Goal: Complete application form

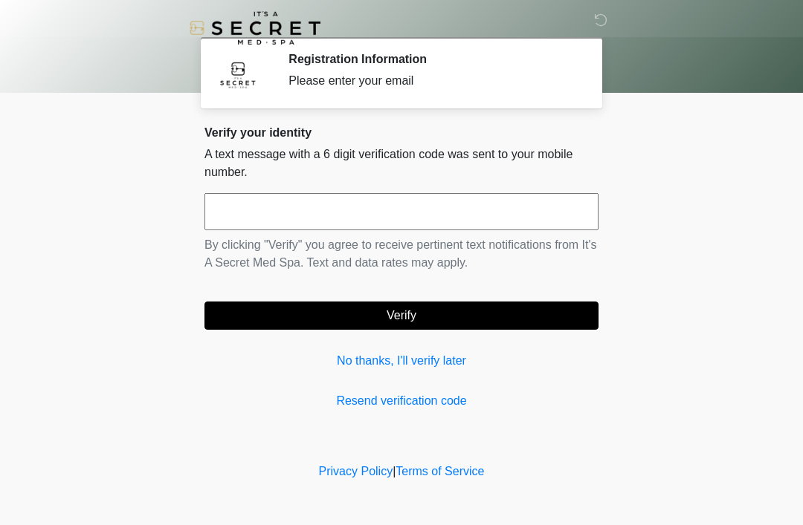
click at [572, 378] on div "Verify your identity A text message with a 6 digit verification code was sent t…" at bounding box center [401, 268] width 394 height 285
click at [467, 203] on input "text" at bounding box center [401, 211] width 394 height 37
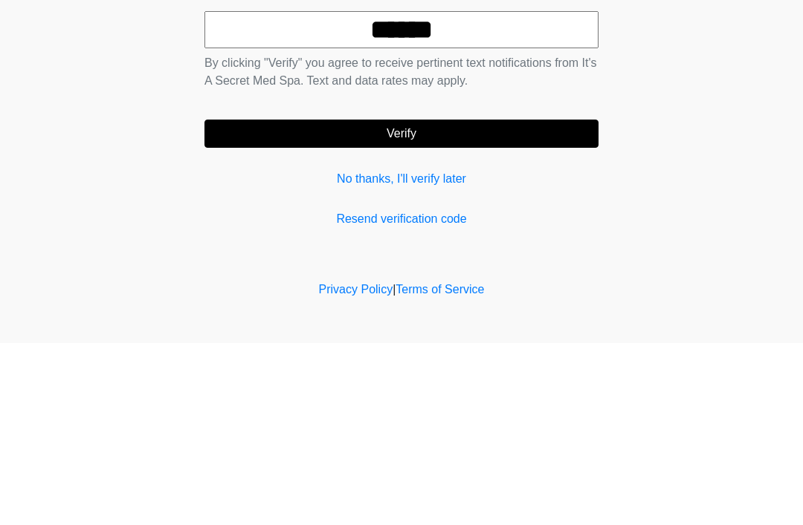
type input "******"
click at [540, 302] on button "Verify" at bounding box center [401, 316] width 394 height 28
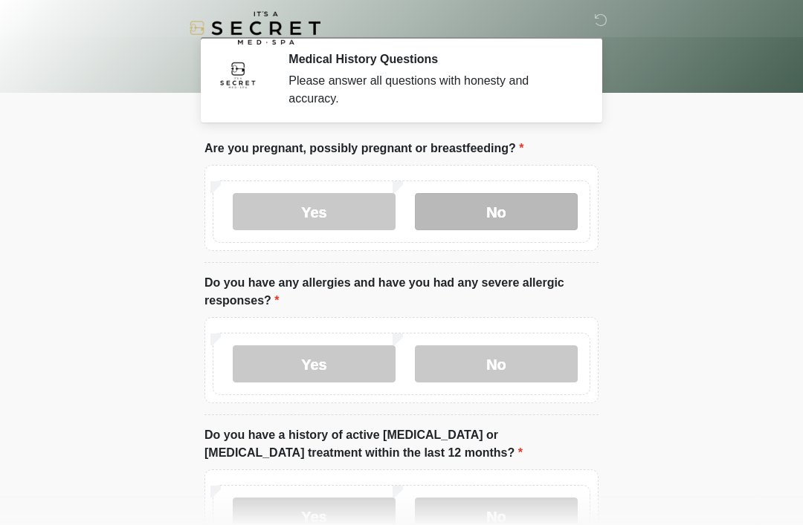
click at [532, 203] on label "No" at bounding box center [496, 211] width 163 height 37
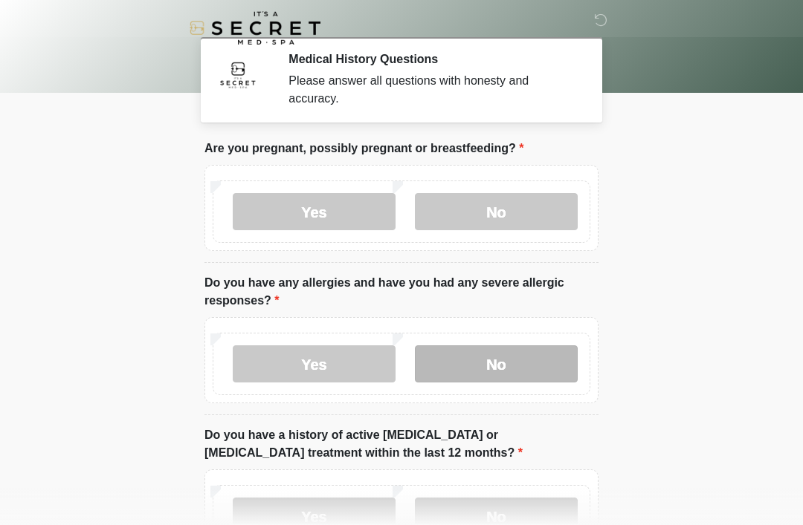
click at [537, 369] on label "No" at bounding box center [496, 364] width 163 height 37
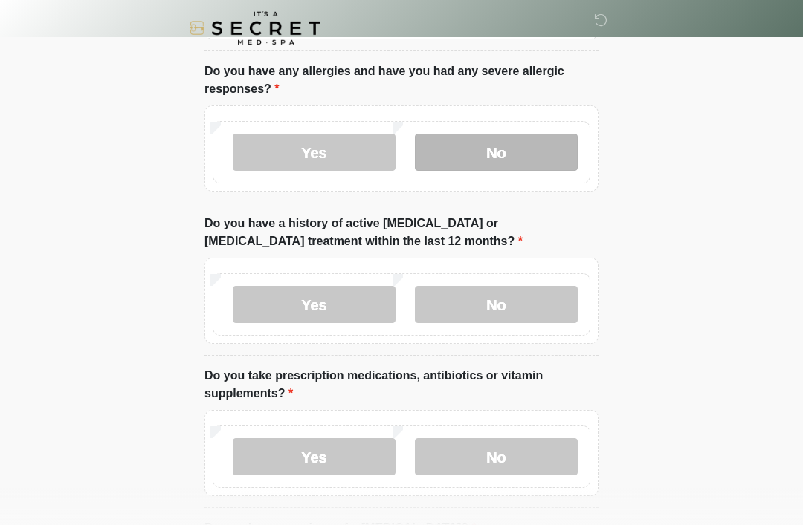
scroll to position [212, 0]
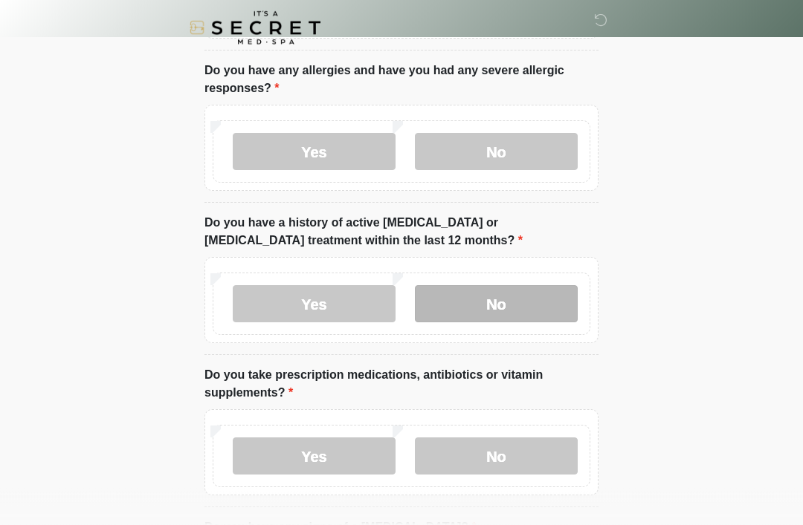
click at [549, 296] on label "No" at bounding box center [496, 304] width 163 height 37
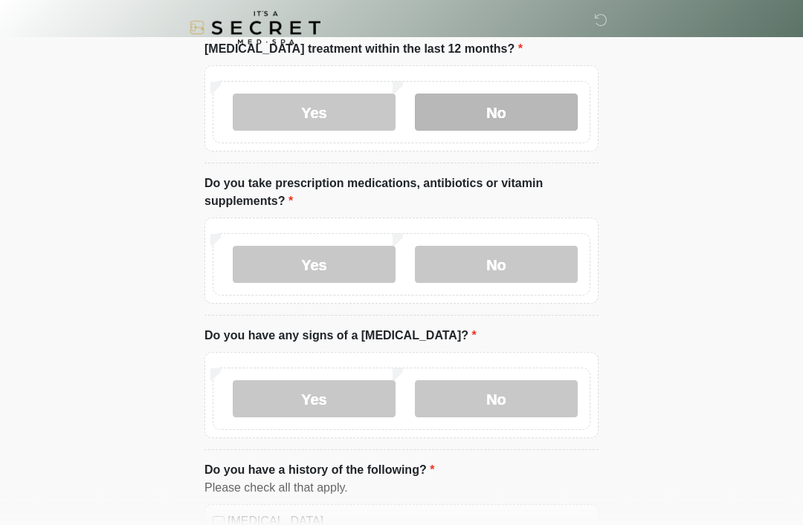
scroll to position [404, 0]
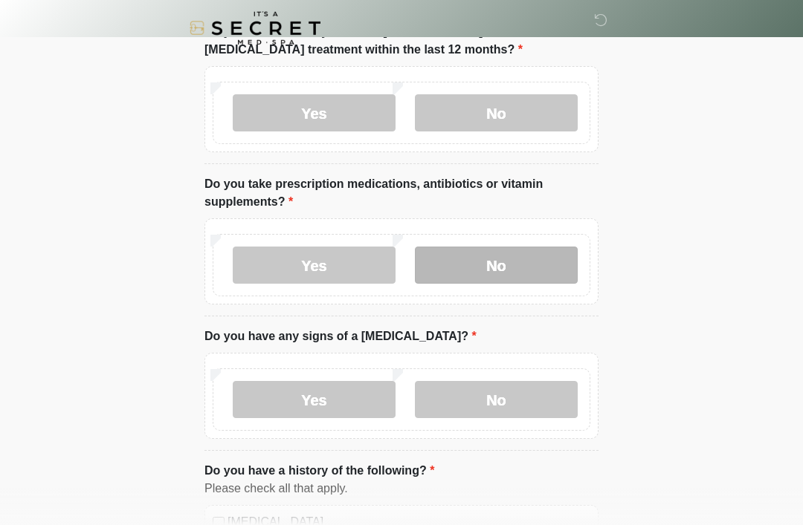
click at [525, 252] on label "No" at bounding box center [496, 265] width 163 height 37
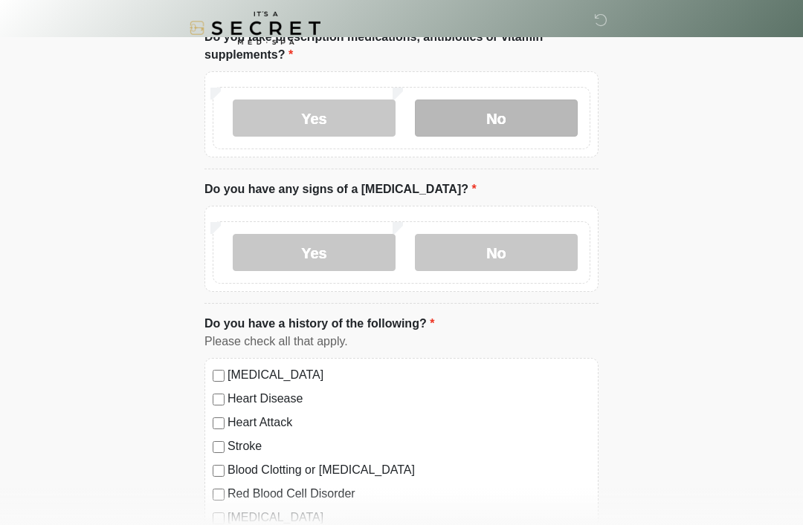
scroll to position [563, 0]
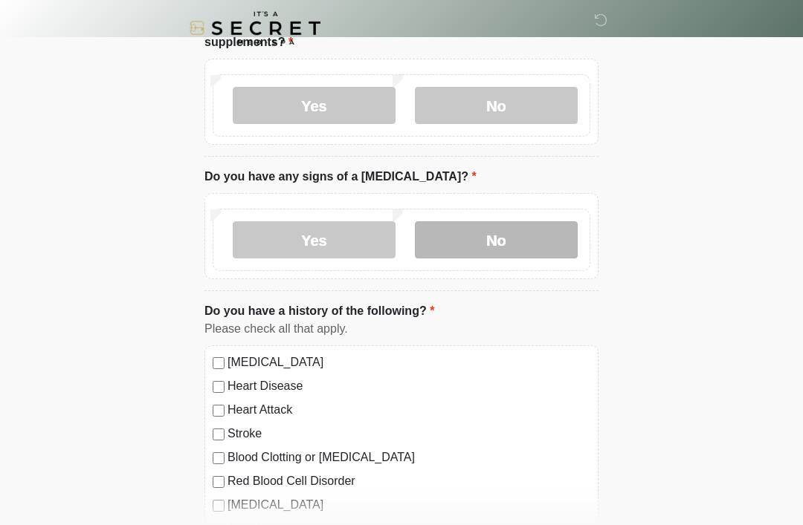
click at [521, 236] on label "No" at bounding box center [496, 239] width 163 height 37
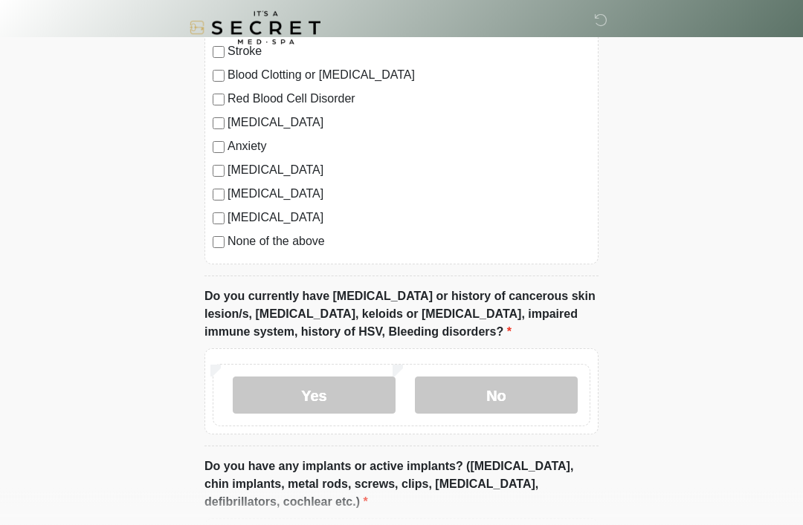
scroll to position [965, 0]
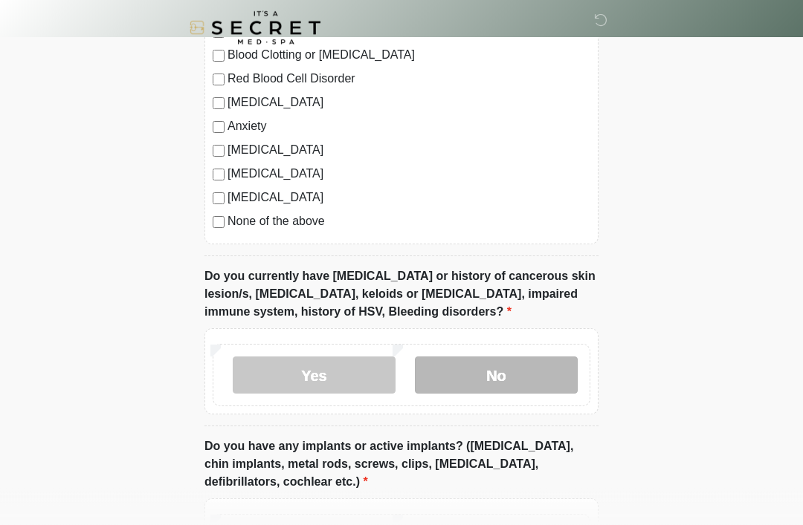
click at [525, 370] on label "No" at bounding box center [496, 375] width 163 height 37
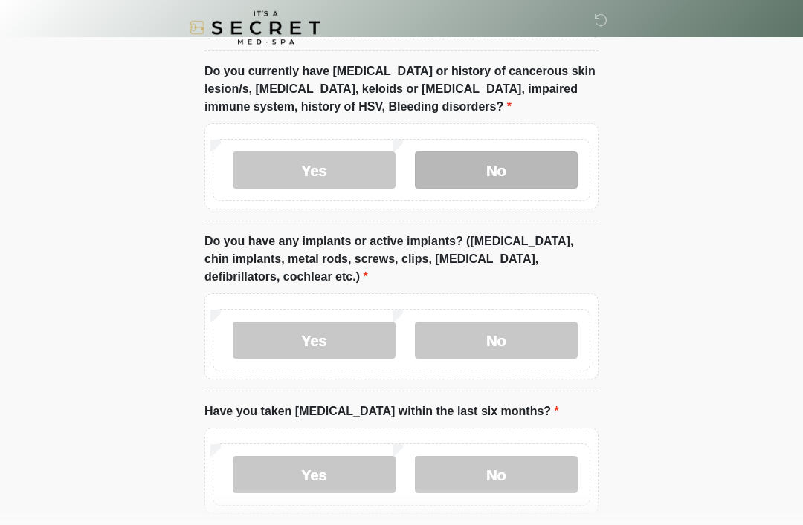
scroll to position [1182, 0]
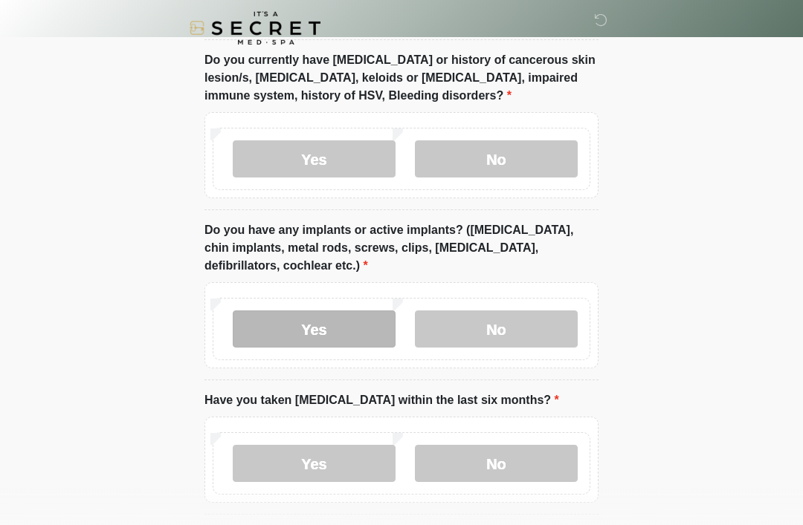
click at [322, 316] on label "Yes" at bounding box center [314, 329] width 163 height 37
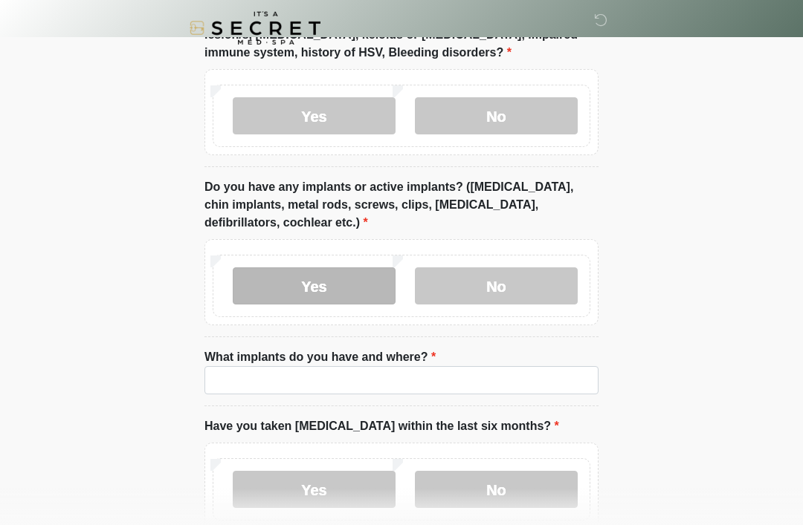
scroll to position [1310, 0]
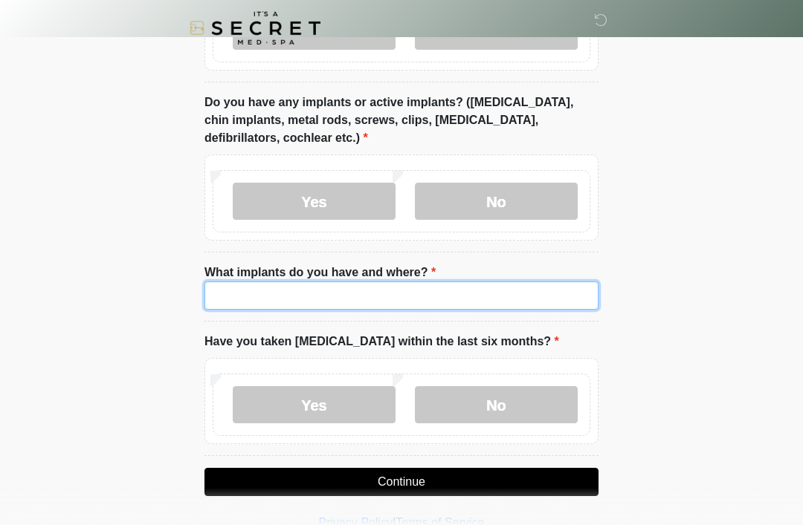
click at [390, 291] on input "What implants do you have and where?" at bounding box center [401, 296] width 394 height 28
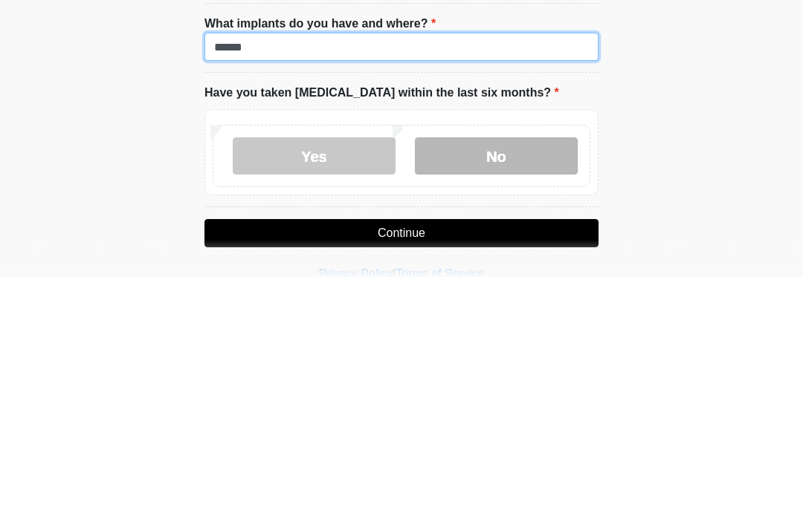
type input "******"
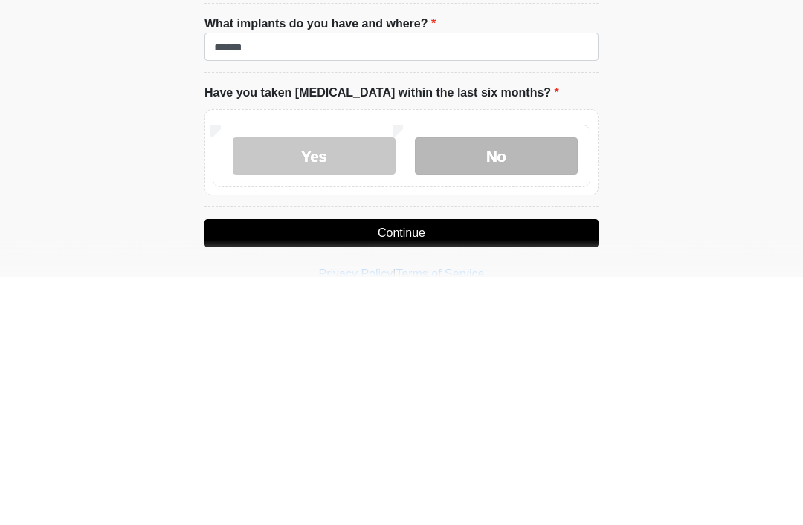
click at [507, 386] on label "No" at bounding box center [496, 404] width 163 height 37
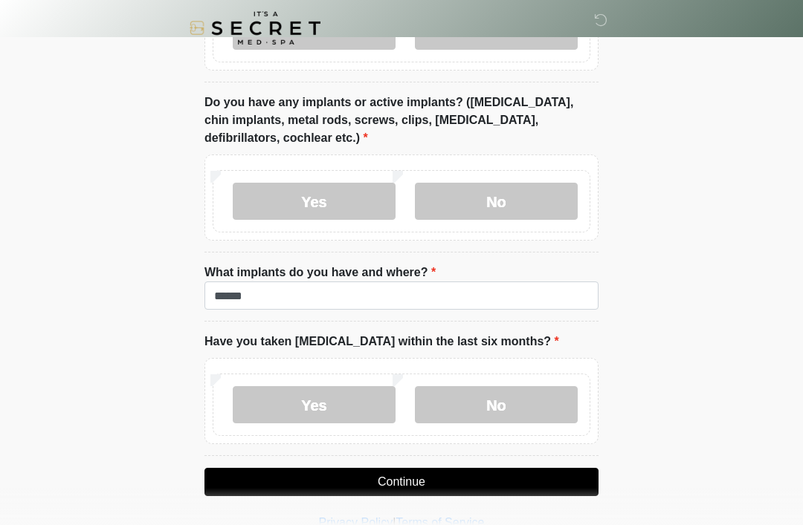
click at [478, 486] on button "Continue" at bounding box center [401, 482] width 394 height 28
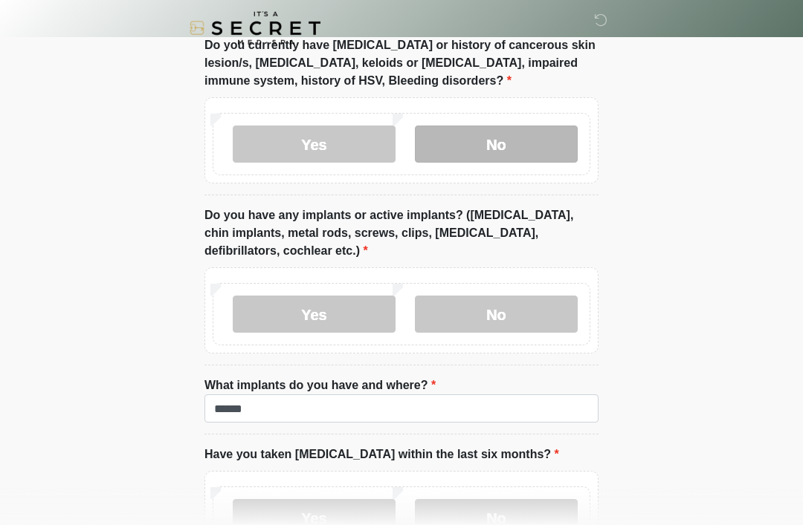
scroll to position [1310, 0]
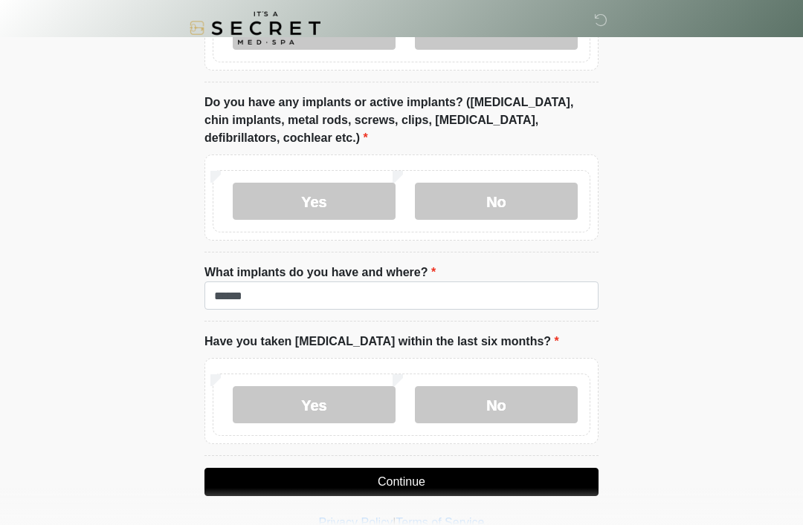
click at [450, 468] on button "Continue" at bounding box center [401, 482] width 394 height 28
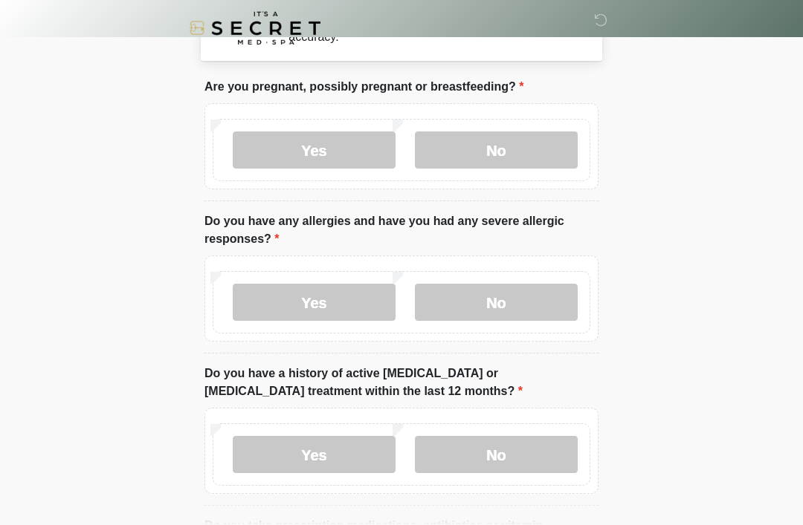
scroll to position [0, 0]
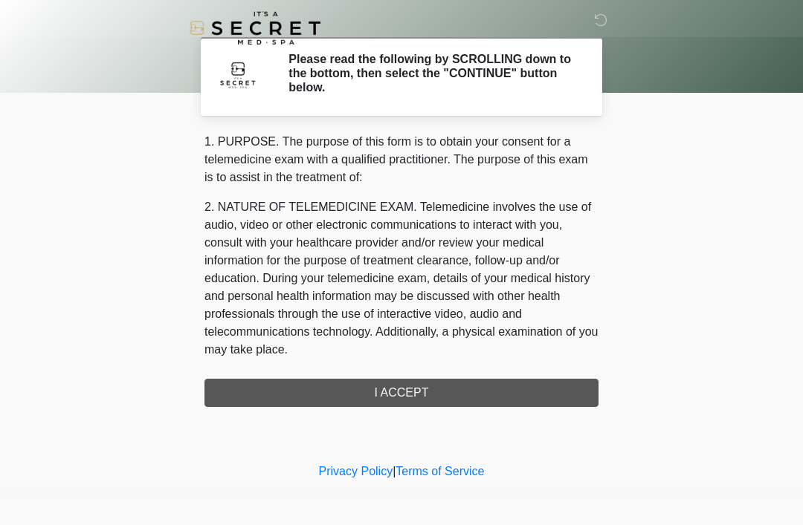
click at [569, 386] on div "1. PURPOSE. The purpose of this form is to obtain your consent for a telemedici…" at bounding box center [401, 270] width 394 height 274
click at [564, 391] on div "1. PURPOSE. The purpose of this form is to obtain your consent for a telemedici…" at bounding box center [401, 270] width 394 height 274
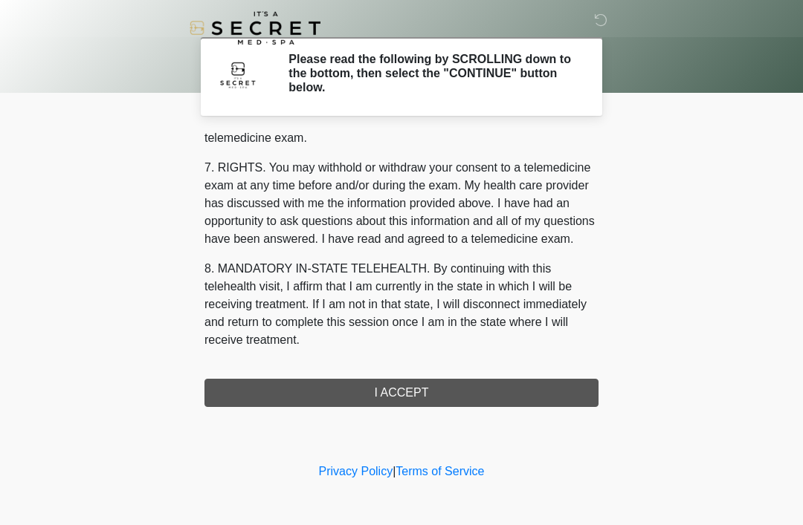
scroll to position [634, 0]
click at [421, 384] on button "I ACCEPT" at bounding box center [401, 393] width 394 height 28
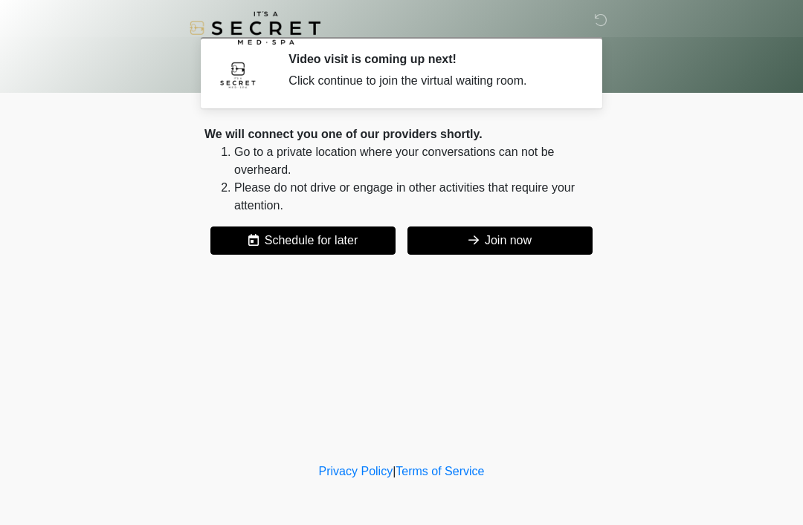
click at [527, 238] on button "Join now" at bounding box center [499, 241] width 185 height 28
